Goal: Complete application form: Complete application form

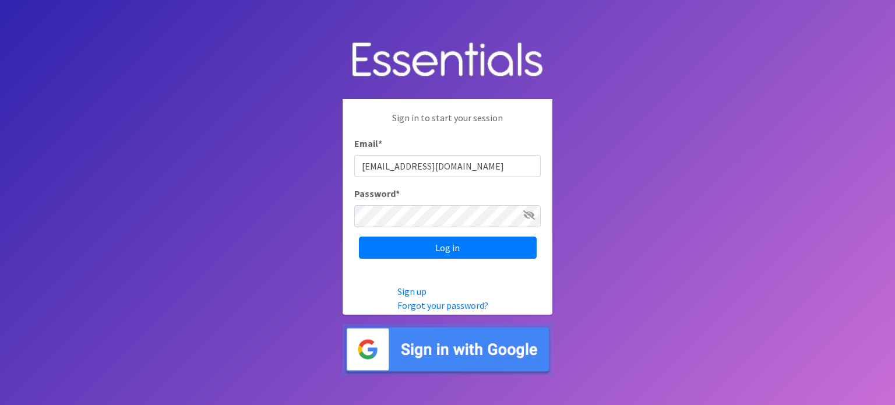
type input "[EMAIL_ADDRESS][DOMAIN_NAME]"
click at [359, 237] on input "Log in" at bounding box center [448, 248] width 178 height 22
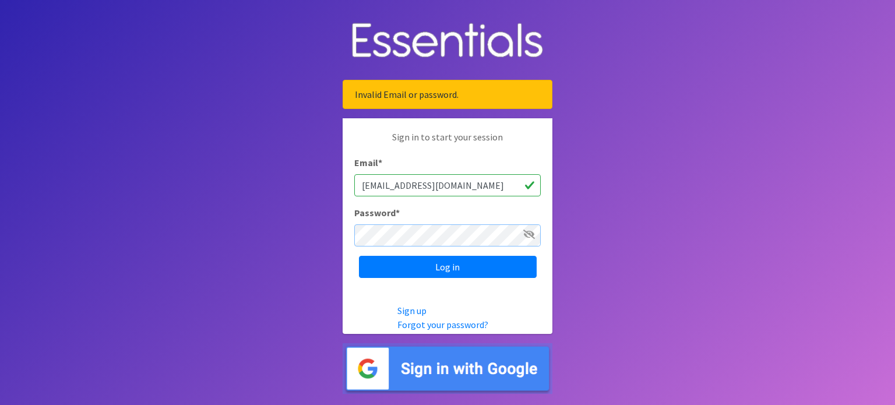
click at [359, 256] on input "Log in" at bounding box center [448, 267] width 178 height 22
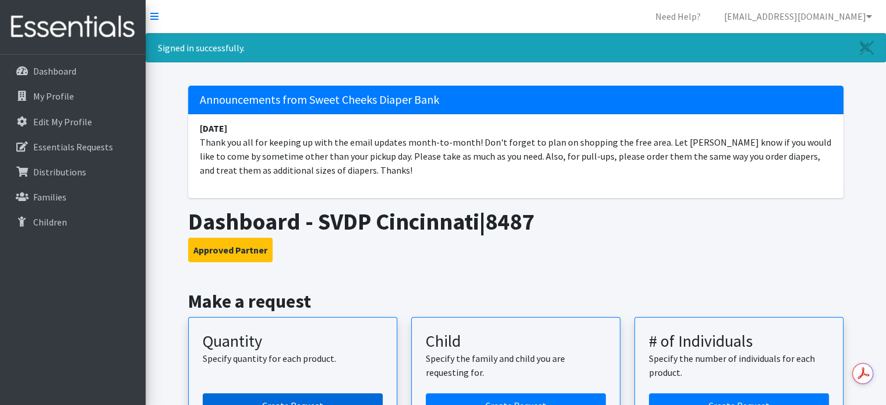
click at [354, 396] on link "Create Request" at bounding box center [293, 405] width 180 height 24
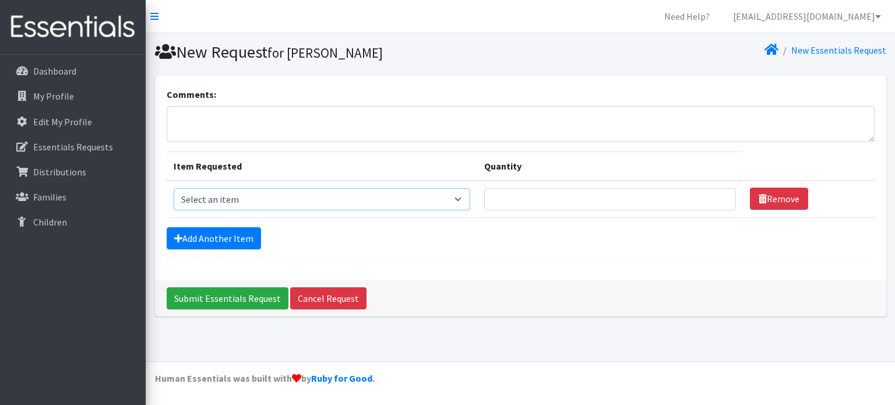
click at [360, 206] on select "Select an item Fly&Dry Potty Kit- 2T/3T Boy Fly&Dry Potty Kit- 2T/3T Girl Kids …" at bounding box center [322, 199] width 297 height 22
select select "1216"
click at [174, 188] on select "Select an item Fly&Dry Potty Kit- 2T/3T Boy Fly&Dry Potty Kit- 2T/3T Girl Kids …" at bounding box center [322, 199] width 297 height 22
click at [505, 195] on input "Quantity" at bounding box center [610, 199] width 252 height 22
type input "2000"
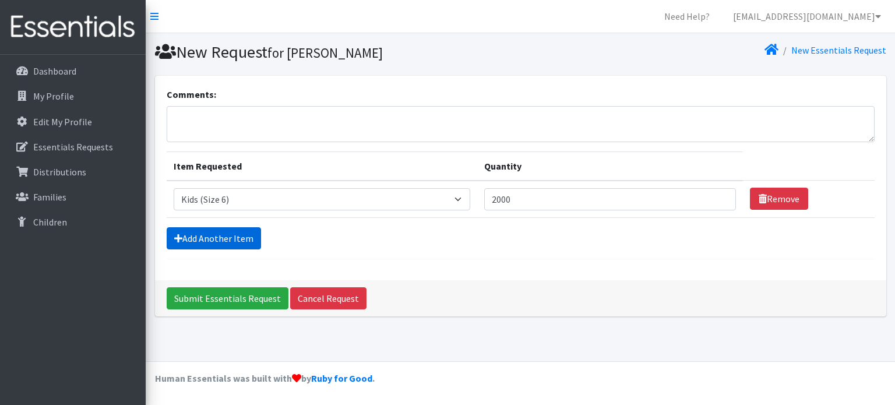
click at [226, 234] on link "Add Another Item" at bounding box center [214, 238] width 94 height 22
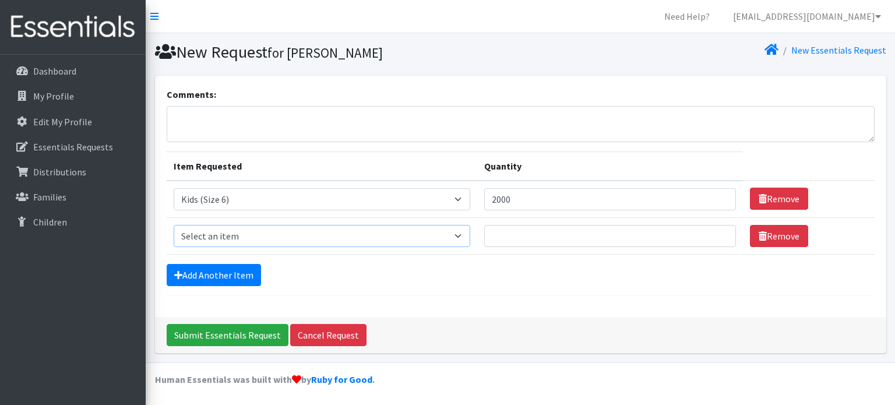
click at [319, 244] on select "Select an item Fly&Dry Potty Kit- 2T/3T Boy Fly&Dry Potty Kit- 2T/3T Girl Kids …" at bounding box center [322, 236] width 297 height 22
select select "1214"
click at [174, 225] on select "Select an item Fly&Dry Potty Kit- 2T/3T Boy Fly&Dry Potty Kit- 2T/3T Girl Kids …" at bounding box center [322, 236] width 297 height 22
click at [545, 242] on input "Quantity" at bounding box center [610, 236] width 252 height 22
click at [523, 205] on input "2000" at bounding box center [610, 199] width 252 height 22
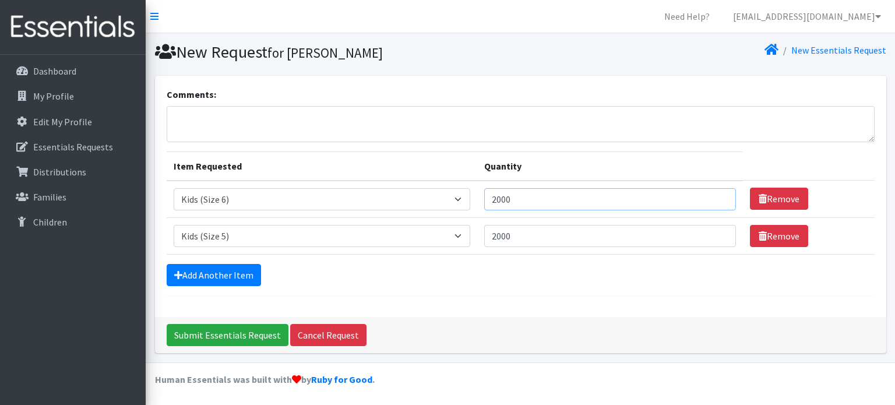
click at [523, 205] on input "2000" at bounding box center [610, 199] width 252 height 22
drag, startPoint x: 537, startPoint y: 198, endPoint x: 507, endPoint y: 194, distance: 29.9
click at [507, 194] on input "2000" at bounding box center [610, 199] width 252 height 22
click at [528, 237] on input "2000" at bounding box center [610, 236] width 252 height 22
drag, startPoint x: 524, startPoint y: 237, endPoint x: 505, endPoint y: 233, distance: 20.2
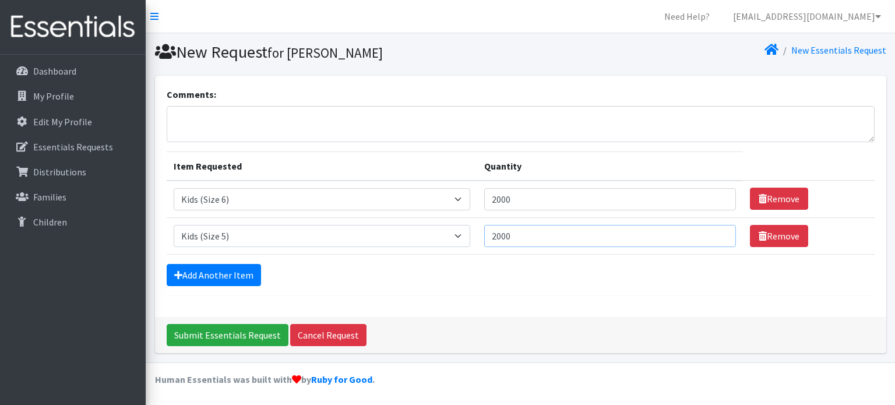
click at [505, 233] on input "2000" at bounding box center [610, 236] width 252 height 22
type input "2500"
click at [196, 277] on link "Add Another Item" at bounding box center [214, 275] width 94 height 22
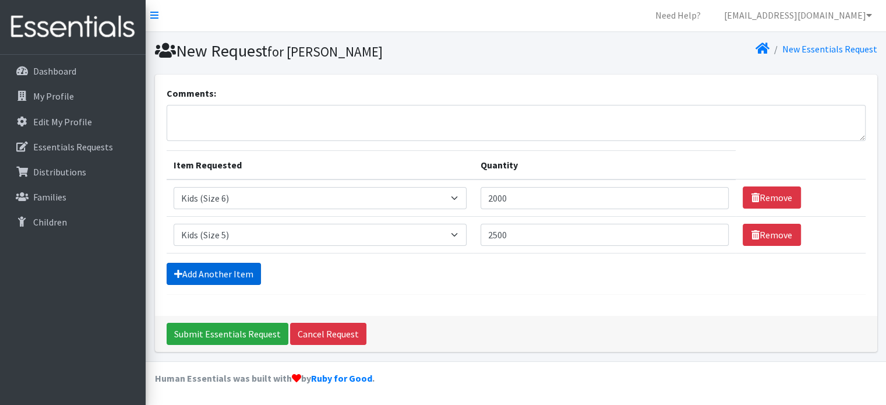
scroll to position [36, 0]
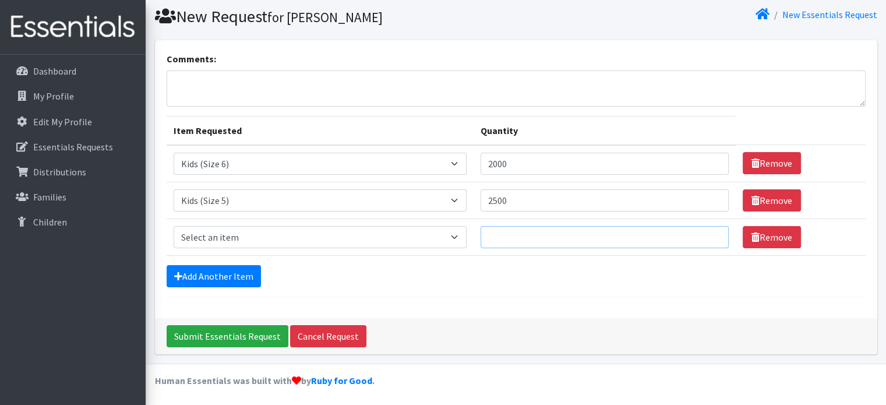
click at [534, 230] on input "Quantity" at bounding box center [605, 237] width 248 height 22
click at [456, 238] on select "Select an item Fly&Dry Potty Kit- 2T/3T Boy Fly&Dry Potty Kit- 2T/3T Girl Kids …" at bounding box center [320, 237] width 293 height 22
select select "1213"
click at [174, 226] on select "Select an item Fly&Dry Potty Kit- 2T/3T Boy Fly&Dry Potty Kit- 2T/3T Girl Kids …" at bounding box center [320, 237] width 293 height 22
click at [516, 234] on input "Quantity" at bounding box center [605, 237] width 248 height 22
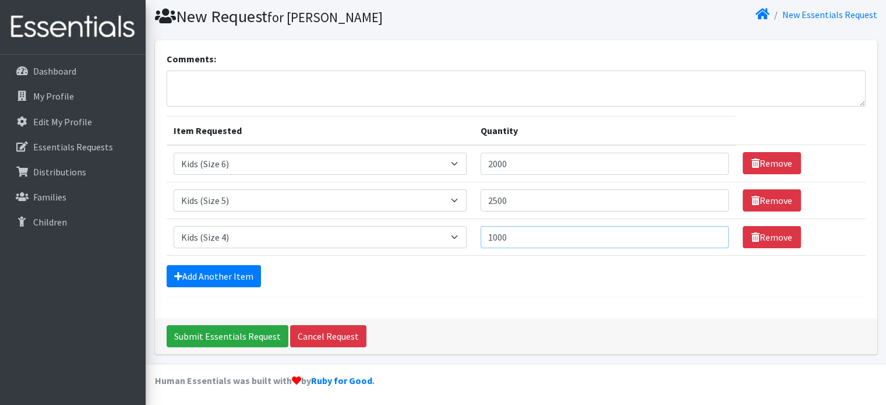
type input "1000"
click at [235, 281] on link "Add Another Item" at bounding box center [214, 276] width 94 height 22
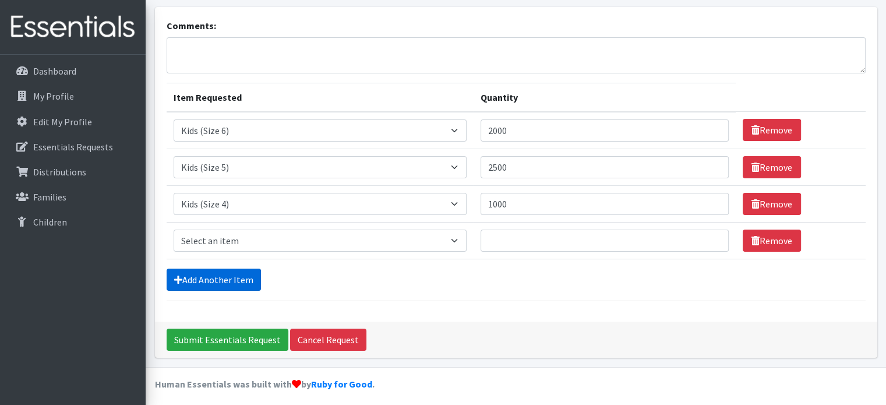
scroll to position [72, 0]
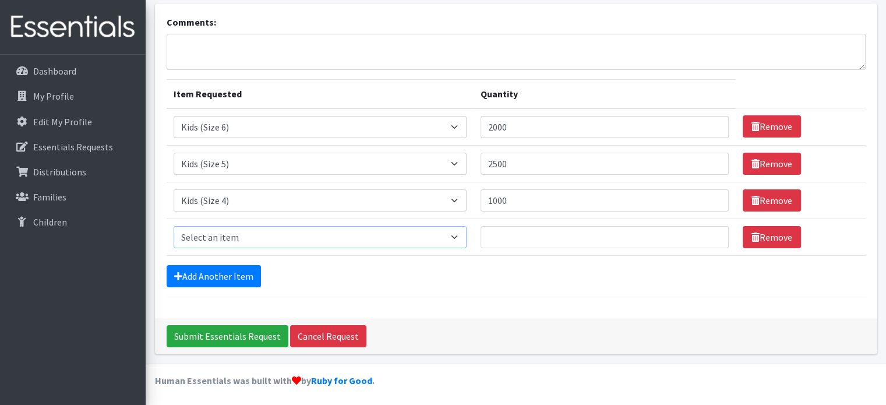
click at [327, 238] on select "Select an item Fly&Dry Potty Kit- 2T/3T Boy Fly&Dry Potty Kit- 2T/3T Girl Kids …" at bounding box center [320, 237] width 293 height 22
select select "1412"
click at [174, 226] on select "Select an item Fly&Dry Potty Kit- 2T/3T Boy Fly&Dry Potty Kit- 2T/3T Girl Kids …" at bounding box center [320, 237] width 293 height 22
drag, startPoint x: 521, startPoint y: 199, endPoint x: 464, endPoint y: 192, distance: 58.0
click at [464, 192] on tr "Item Requested Select an item Fly&Dry Potty Kit- 2T/3T Boy Fly&Dry Potty Kit- 2…" at bounding box center [516, 200] width 699 height 37
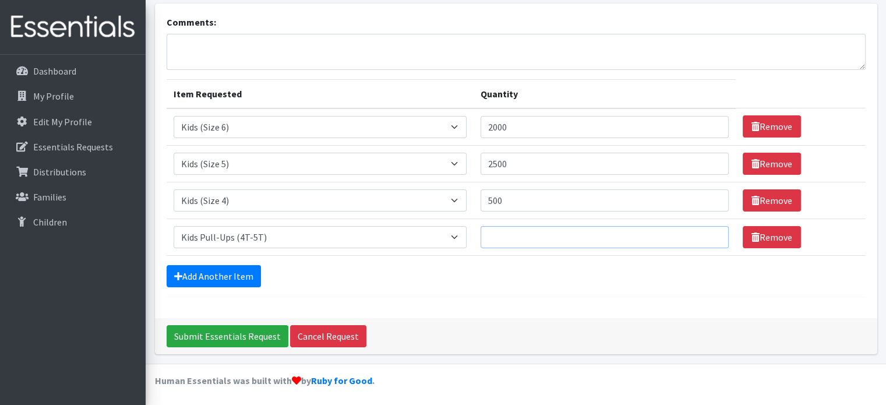
click at [524, 239] on input "Quantity" at bounding box center [605, 237] width 248 height 22
click at [520, 196] on input "500" at bounding box center [605, 200] width 248 height 22
drag, startPoint x: 520, startPoint y: 196, endPoint x: 448, endPoint y: 193, distance: 71.7
click at [448, 193] on tr "Item Requested Select an item Fly&Dry Potty Kit- 2T/3T Boy Fly&Dry Potty Kit- 2…" at bounding box center [516, 200] width 699 height 37
type input "1000"
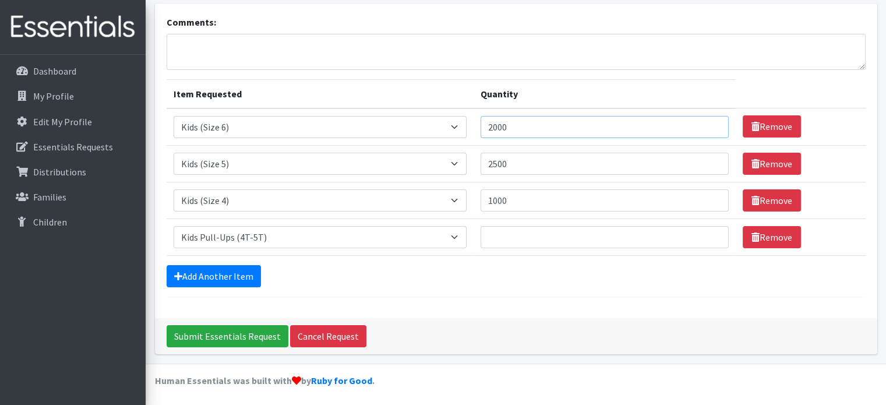
drag, startPoint x: 520, startPoint y: 130, endPoint x: 489, endPoint y: 125, distance: 31.8
click at [489, 125] on input "2000" at bounding box center [605, 127] width 248 height 22
click at [520, 240] on input "Quantity" at bounding box center [605, 237] width 248 height 22
click at [447, 241] on select "Select an item Fly&Dry Potty Kit- 2T/3T Boy Fly&Dry Potty Kit- 2T/3T Girl Kids …" at bounding box center [320, 237] width 293 height 22
select select "15511"
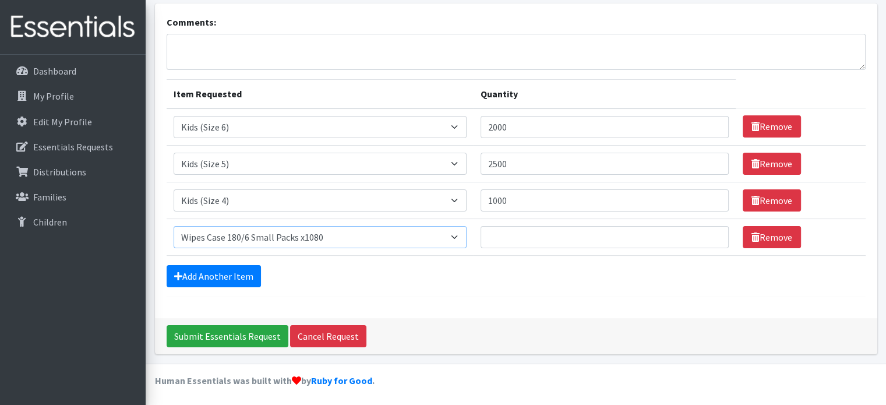
click at [174, 226] on select "Select an item Fly&Dry Potty Kit- 2T/3T Boy Fly&Dry Potty Kit- 2T/3T Girl Kids …" at bounding box center [320, 237] width 293 height 22
click at [531, 238] on input "Quantity" at bounding box center [605, 237] width 248 height 22
drag, startPoint x: 520, startPoint y: 238, endPoint x: 453, endPoint y: 239, distance: 67.0
click at [453, 239] on tr "Item Requested Select an item Fly&Dry Potty Kit- 2T/3T Boy Fly&Dry Potty Kit- 2…" at bounding box center [516, 236] width 699 height 37
type input "5"
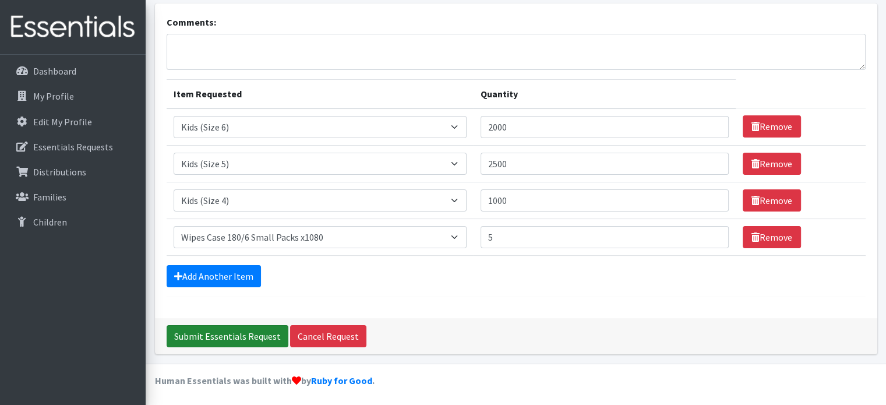
click at [245, 326] on input "Submit Essentials Request" at bounding box center [228, 336] width 122 height 22
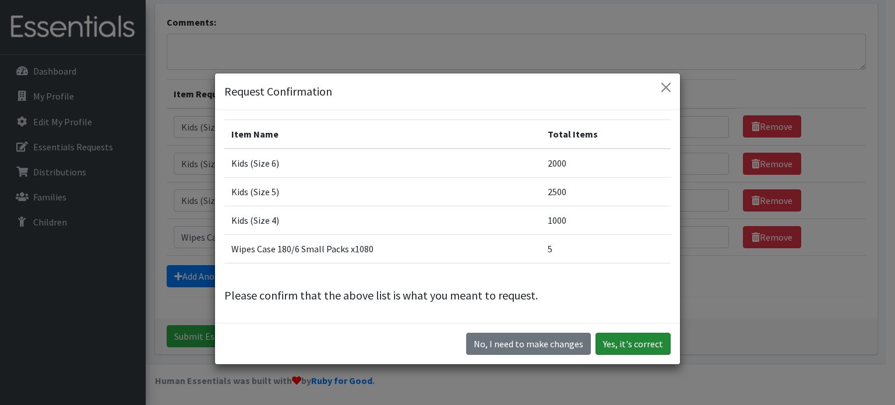
click at [621, 340] on button "Yes, it's correct" at bounding box center [632, 344] width 75 height 22
